Goal: Task Accomplishment & Management: Manage account settings

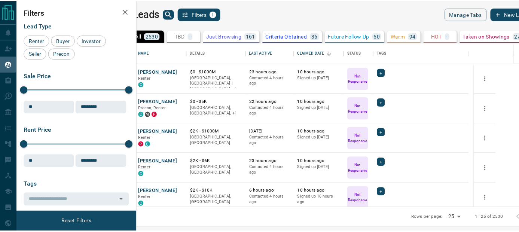
scroll to position [159, 378]
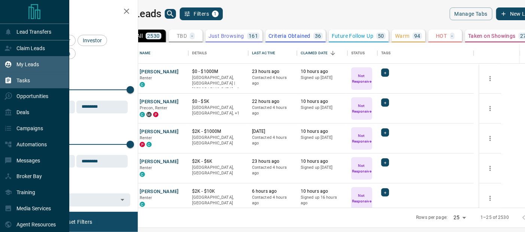
click at [24, 81] on p "Tasks" at bounding box center [22, 80] width 13 height 6
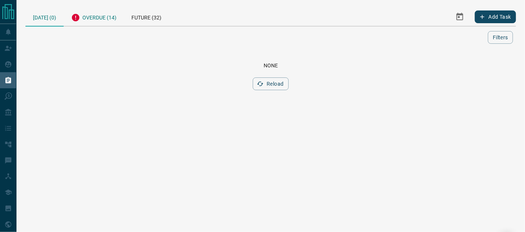
click at [97, 13] on div "Overdue (14)" at bounding box center [94, 16] width 60 height 18
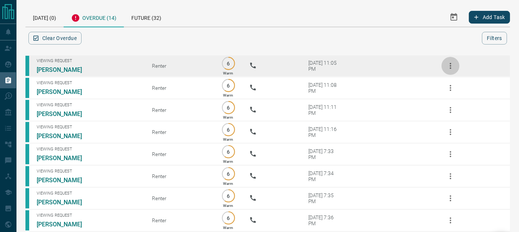
click at [452, 66] on icon "button" at bounding box center [450, 65] width 9 height 9
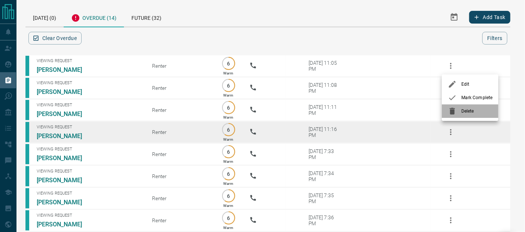
drag, startPoint x: 458, startPoint y: 113, endPoint x: 454, endPoint y: 106, distance: 9.1
click at [458, 113] on div at bounding box center [454, 111] width 13 height 9
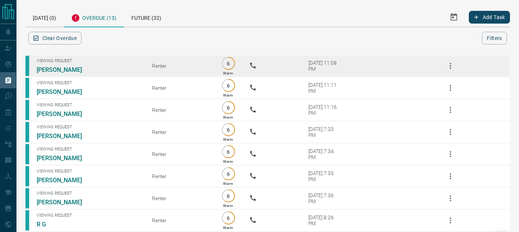
click at [455, 68] on button "button" at bounding box center [451, 66] width 18 height 18
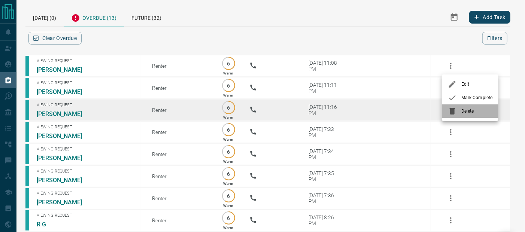
drag, startPoint x: 454, startPoint y: 109, endPoint x: 452, endPoint y: 83, distance: 25.1
click at [453, 107] on icon at bounding box center [452, 111] width 9 height 9
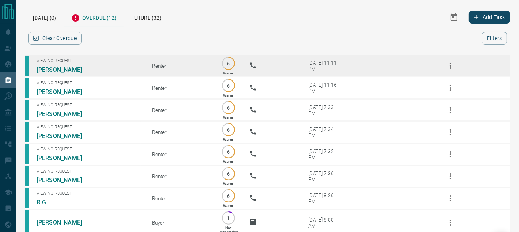
click at [452, 64] on icon "button" at bounding box center [450, 65] width 9 height 9
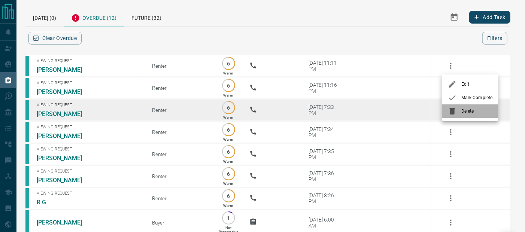
drag, startPoint x: 455, startPoint y: 115, endPoint x: 448, endPoint y: 91, distance: 25.2
click at [454, 113] on icon at bounding box center [452, 111] width 9 height 9
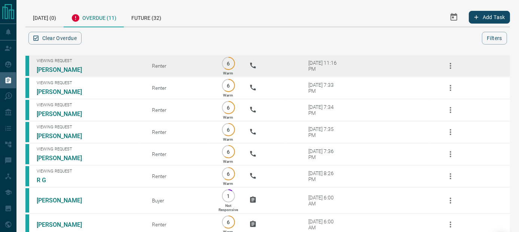
click at [450, 67] on icon "button" at bounding box center [450, 65] width 9 height 9
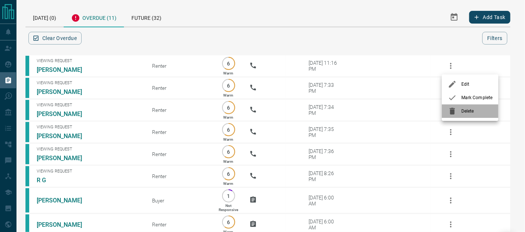
click at [455, 113] on icon at bounding box center [452, 111] width 9 height 9
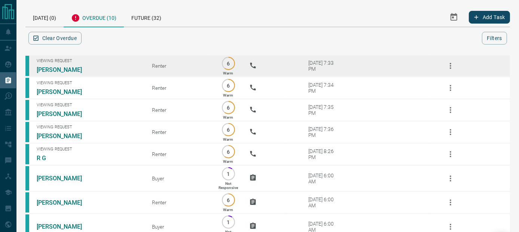
click at [452, 65] on icon "button" at bounding box center [450, 65] width 9 height 9
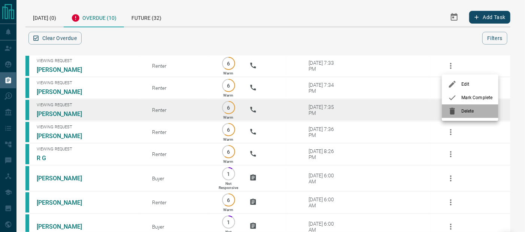
drag, startPoint x: 456, startPoint y: 109, endPoint x: 455, endPoint y: 84, distance: 25.5
click at [456, 109] on div at bounding box center [454, 111] width 13 height 9
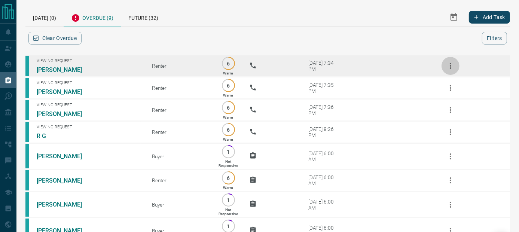
click at [455, 60] on button "button" at bounding box center [451, 66] width 18 height 18
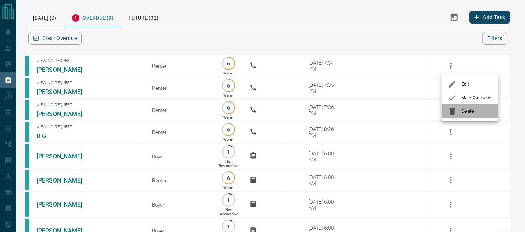
click at [452, 115] on icon at bounding box center [452, 111] width 9 height 9
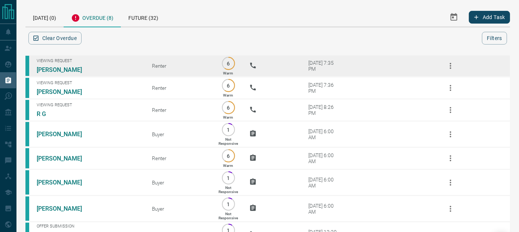
click at [451, 65] on icon "button" at bounding box center [450, 66] width 1 height 6
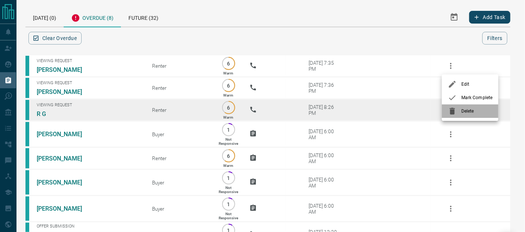
drag, startPoint x: 455, startPoint y: 114, endPoint x: 448, endPoint y: 87, distance: 27.5
click at [455, 114] on icon at bounding box center [452, 111] width 9 height 9
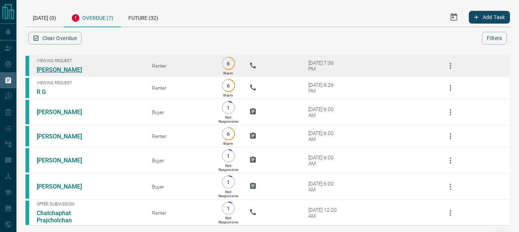
click at [63, 72] on link "[PERSON_NAME]" at bounding box center [65, 69] width 56 height 7
